Goal: Task Accomplishment & Management: Manage account settings

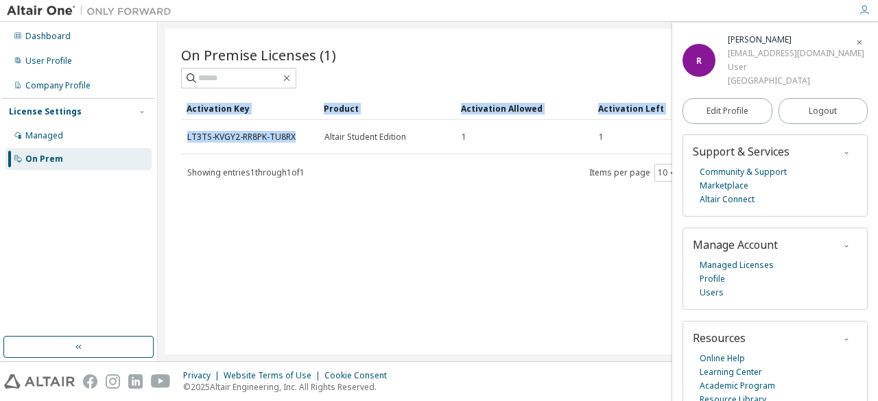
drag, startPoint x: 293, startPoint y: 131, endPoint x: 176, endPoint y: 142, distance: 117.1
click at [176, 142] on div "On Premise Licenses (1) Clear Load Save Save As Field Operator Value Select fil…" at bounding box center [518, 192] width 706 height 326
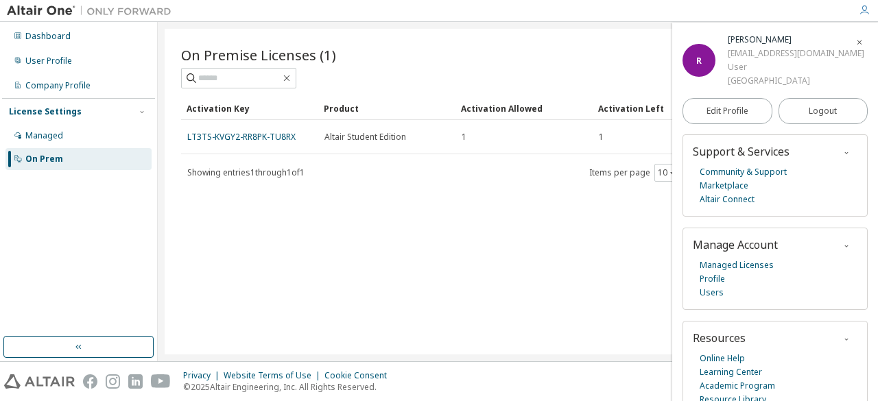
click at [320, 274] on div "On Premise Licenses (1) Clear Load Save Save As Field Operator Value Select fil…" at bounding box center [518, 192] width 706 height 326
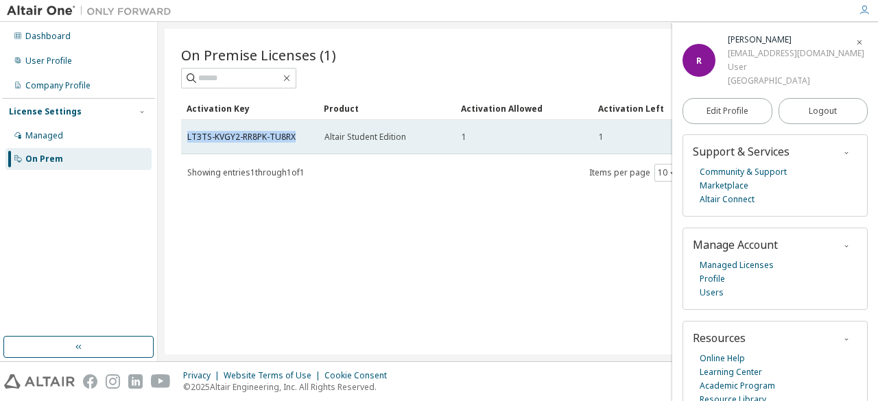
drag, startPoint x: 297, startPoint y: 136, endPoint x: 187, endPoint y: 146, distance: 110.9
click at [187, 146] on td "LT3TS-KVGY2-RR8PK-TU8RX" at bounding box center [249, 137] width 137 height 34
copy link "LT3TS-KVGY2-RR8PK-TU8RX"
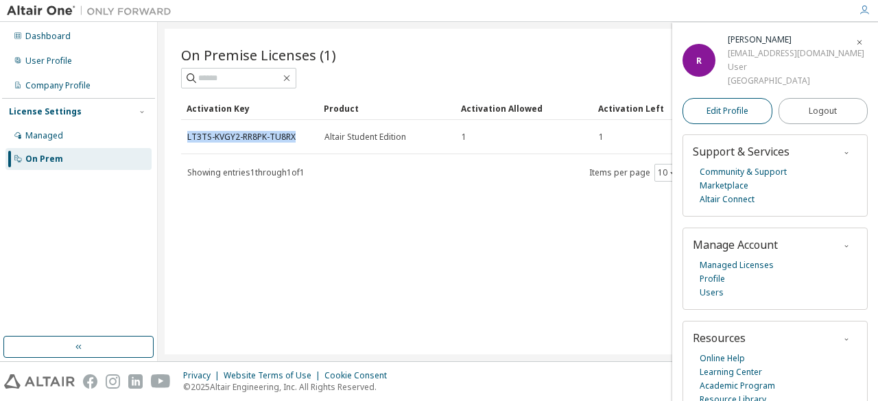
click at [752, 113] on link "Edit Profile" at bounding box center [727, 111] width 90 height 26
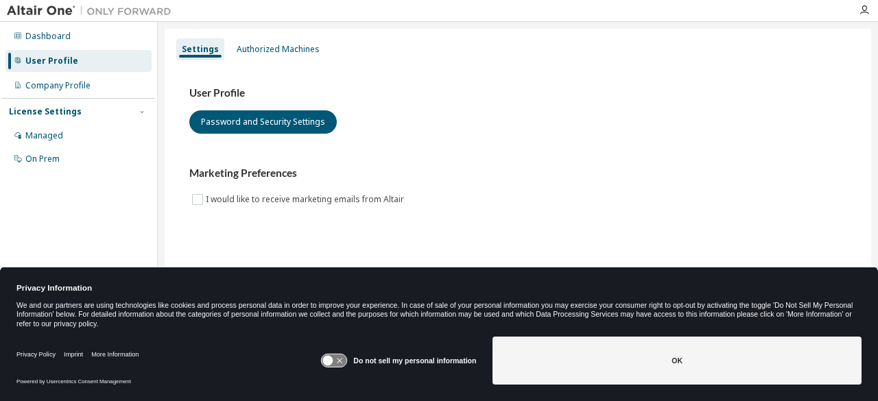
click at [846, 215] on div "User Profile Password and Security Settings Marketing Preferences I would like …" at bounding box center [518, 155] width 690 height 187
click at [32, 36] on div "Dashboard" at bounding box center [47, 36] width 45 height 11
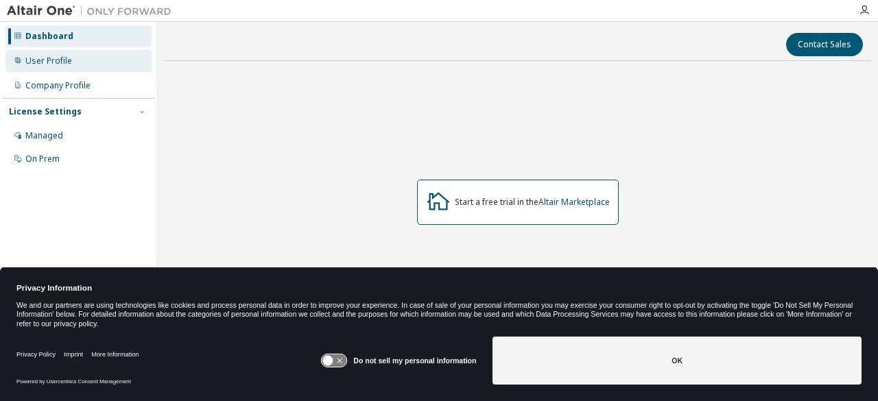
click at [62, 71] on div "User Profile" at bounding box center [78, 61] width 146 height 22
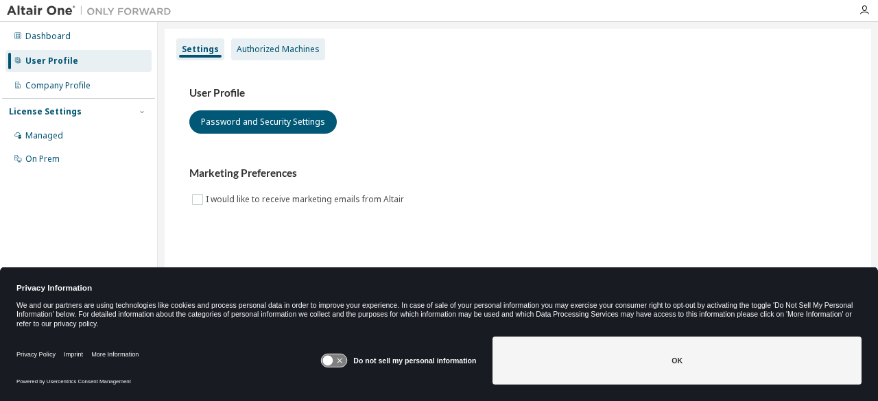
click at [259, 50] on div "Authorized Machines" at bounding box center [278, 49] width 83 height 11
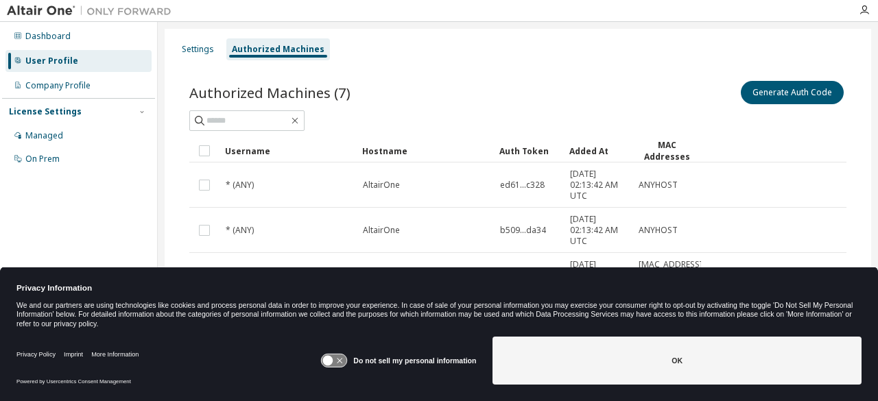
click at [167, 42] on div "Settings Authorized Machines Authorized Machines (7) Generate Auth Code Clear L…" at bounding box center [518, 290] width 706 height 523
click at [184, 42] on div "Settings" at bounding box center [197, 49] width 43 height 22
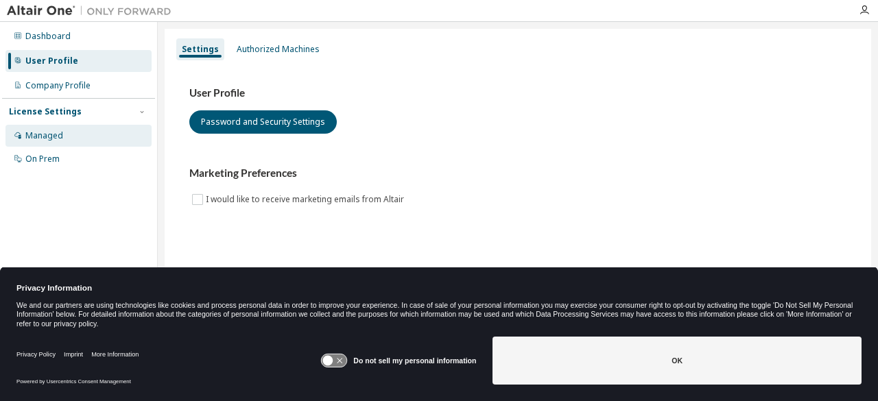
click at [49, 127] on div "Managed" at bounding box center [78, 136] width 146 height 22
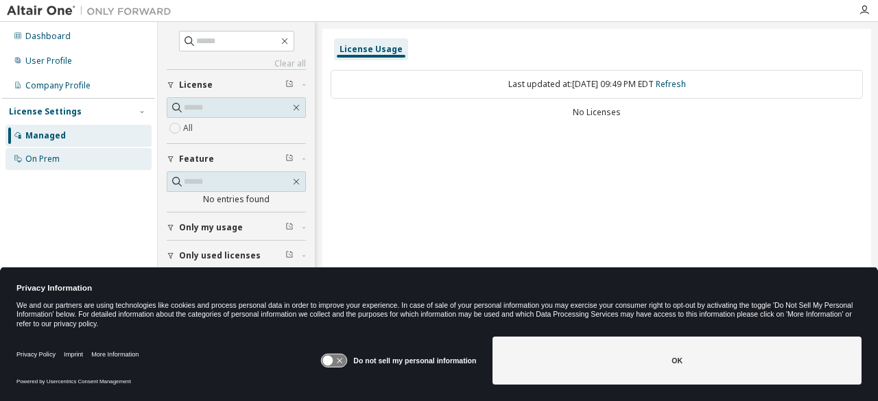
click at [44, 154] on div "On Prem" at bounding box center [42, 159] width 34 height 11
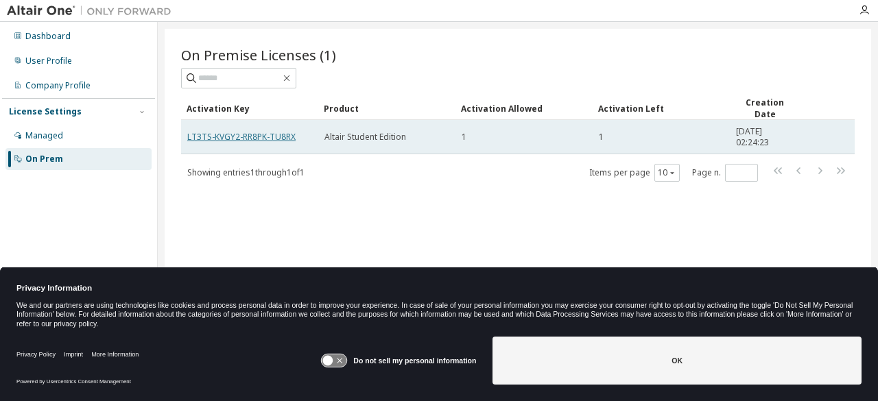
click at [254, 136] on link "LT3TS-KVGY2-RR8PK-TU8RX" at bounding box center [241, 137] width 108 height 12
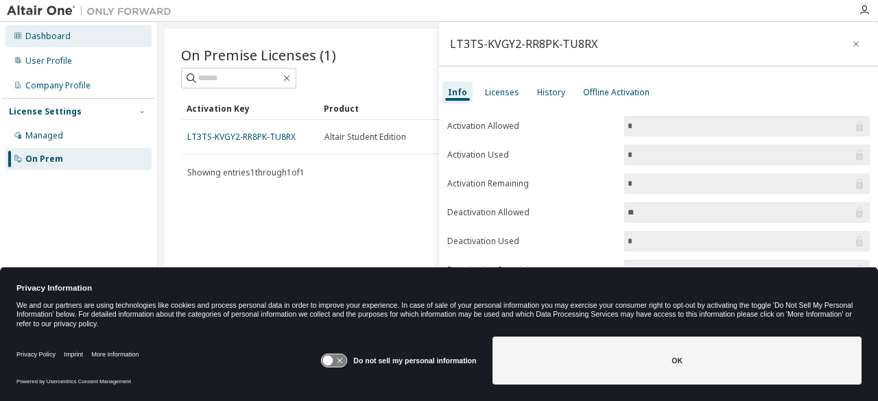
click at [49, 43] on div "Dashboard" at bounding box center [78, 36] width 146 height 22
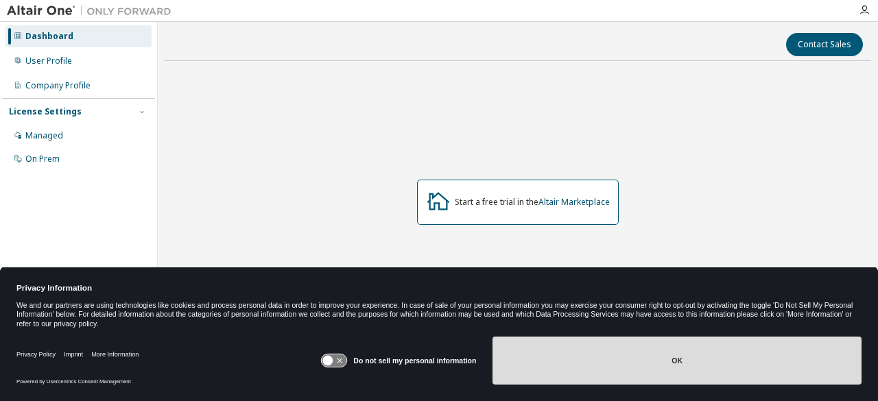
click at [597, 370] on button "OK" at bounding box center [676, 361] width 369 height 48
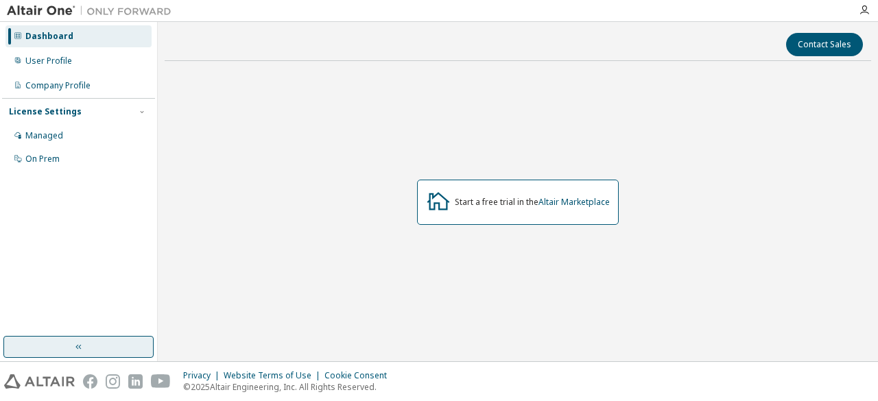
click at [100, 358] on button "button" at bounding box center [78, 347] width 150 height 22
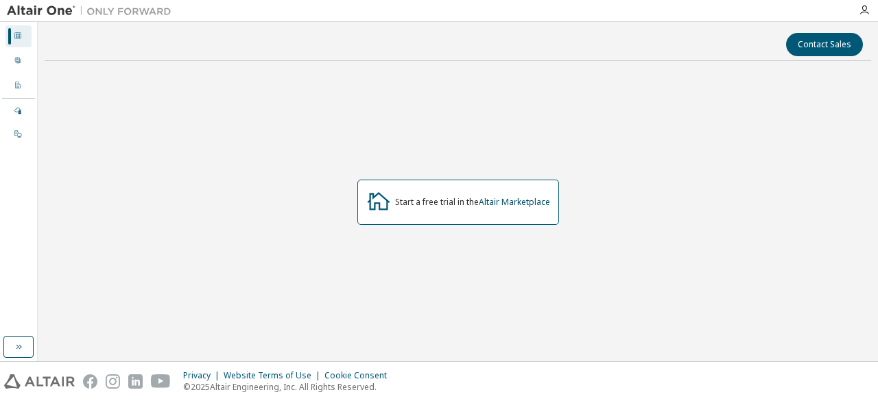
click at [16, 39] on div at bounding box center [18, 36] width 8 height 11
click at [18, 66] on div at bounding box center [18, 61] width 8 height 11
